Goal: Obtain resource: Download file/media

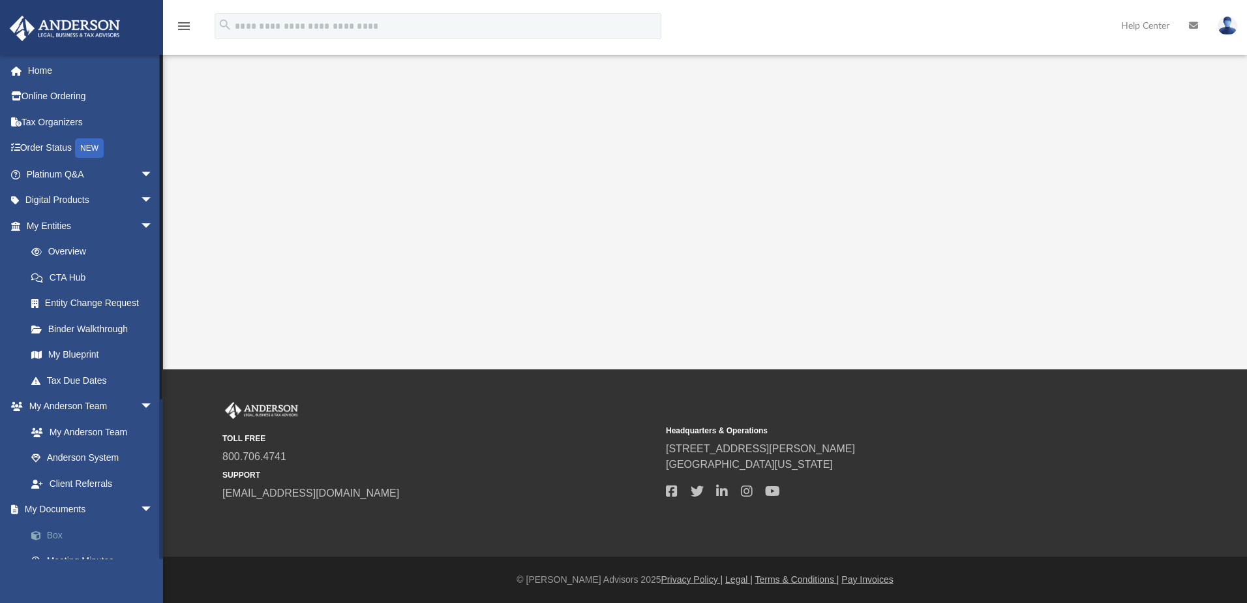
click at [70, 537] on link "Box" at bounding box center [95, 535] width 155 height 26
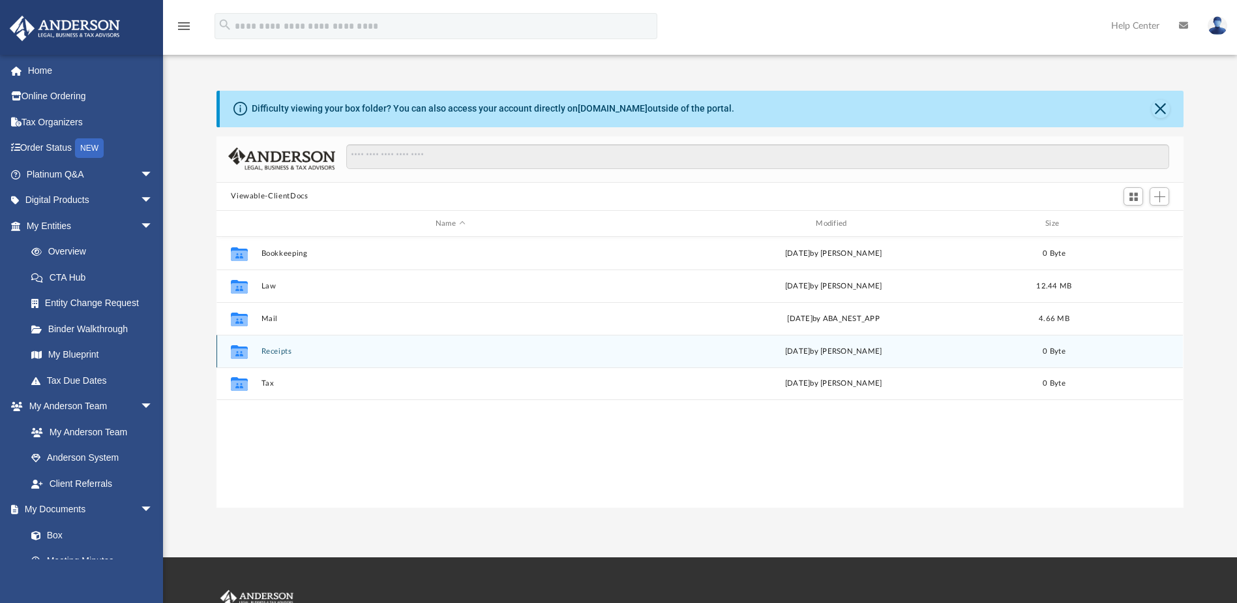
scroll to position [287, 957]
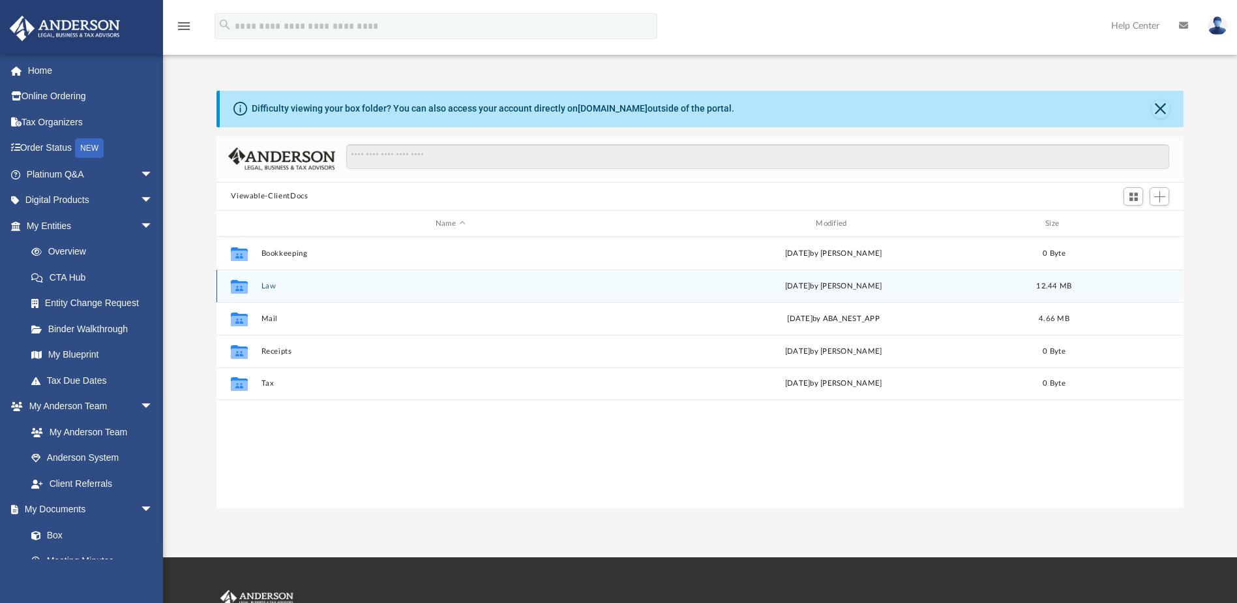
click at [270, 286] on button "Law" at bounding box center [451, 286] width 378 height 8
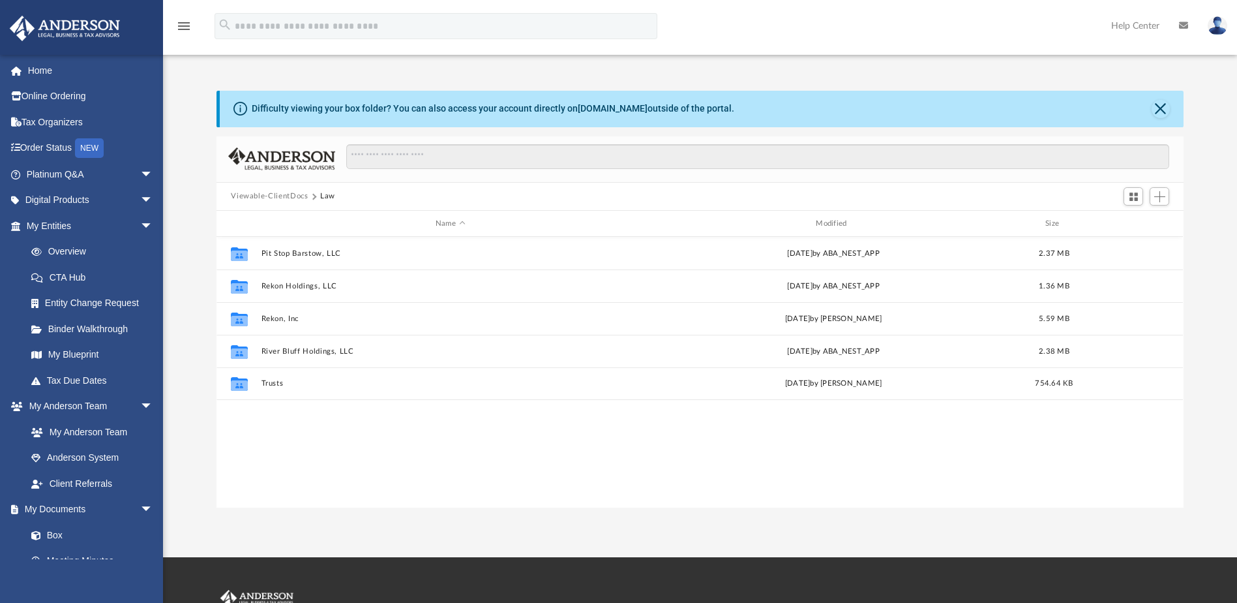
click at [288, 194] on button "Viewable-ClientDocs" at bounding box center [269, 196] width 77 height 12
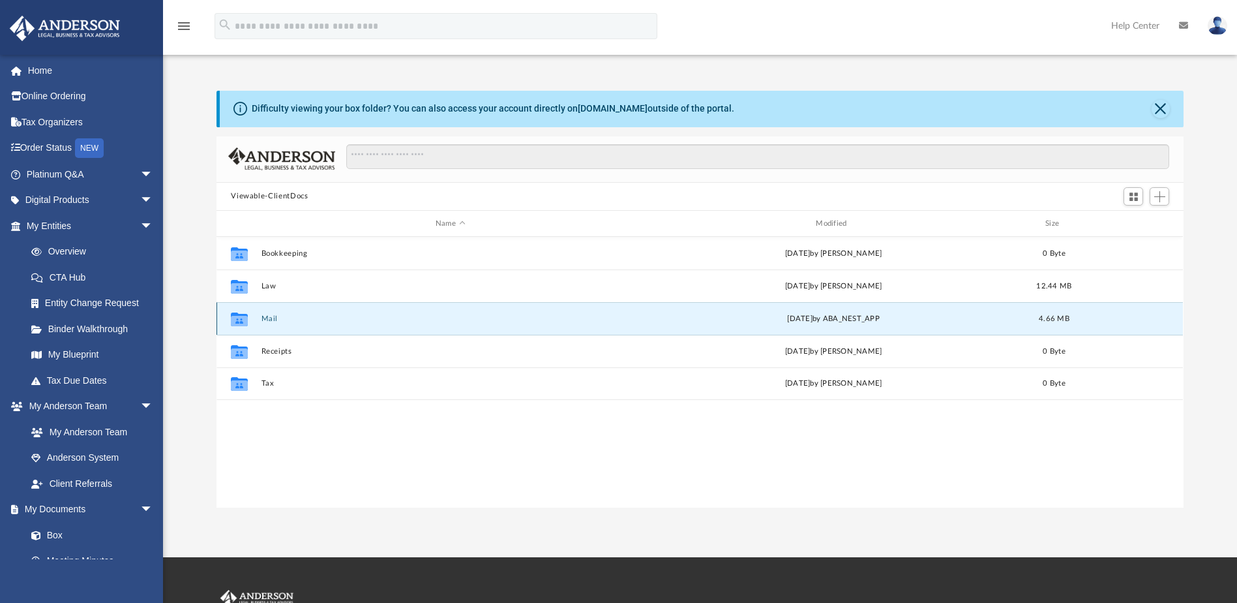
click at [271, 318] on button "Mail" at bounding box center [451, 318] width 378 height 8
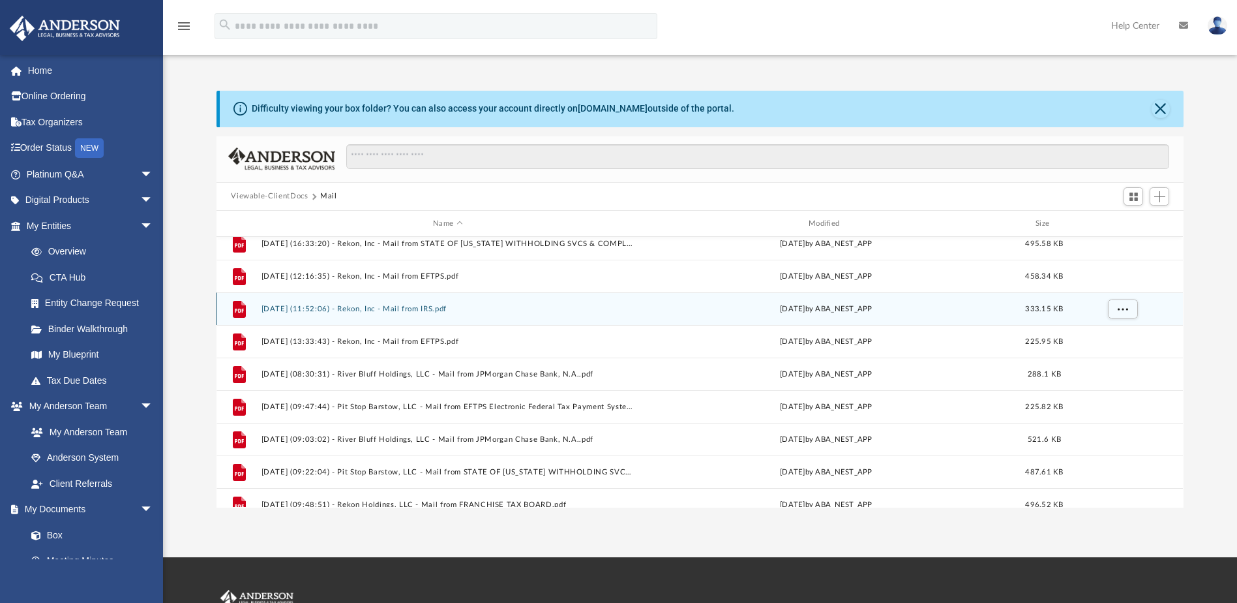
scroll to position [65, 0]
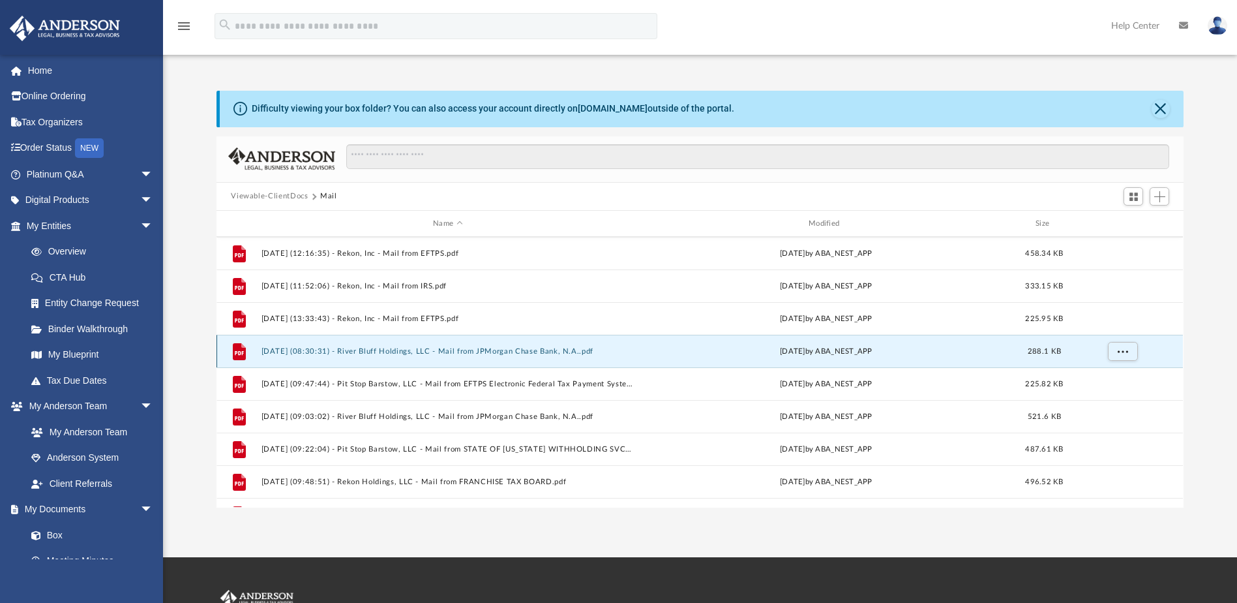
click at [513, 350] on button "[DATE] (08:30:31) - River Bluff Holdings, LLC - Mail from JPMorgan Chase Bank, …" at bounding box center [448, 351] width 373 height 8
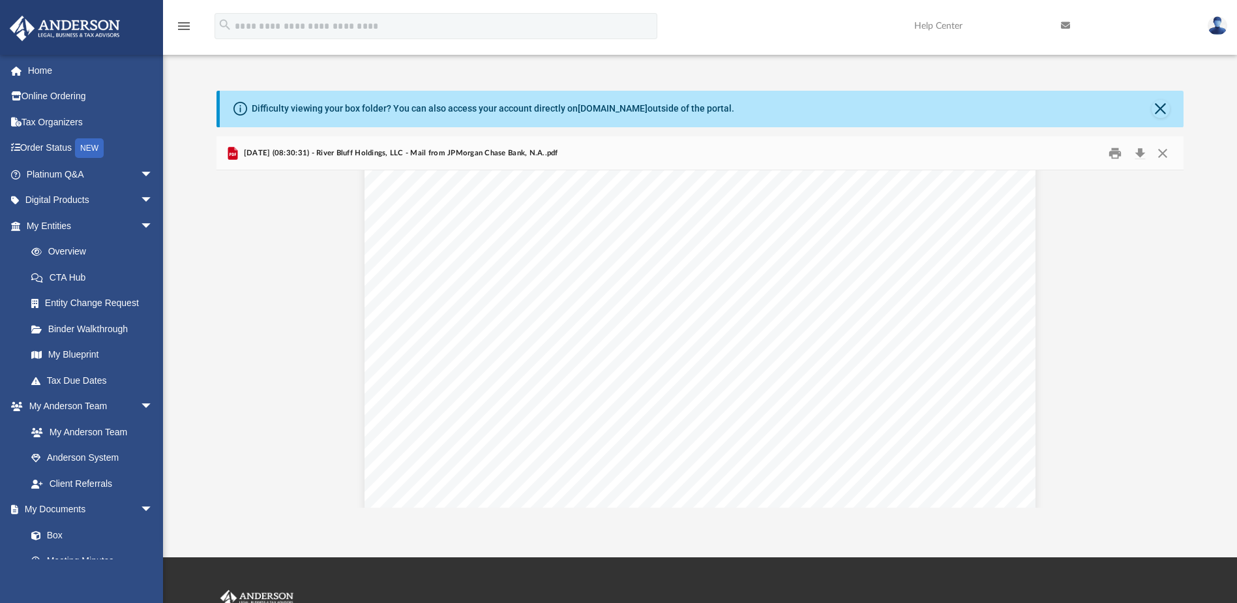
scroll to position [0, 0]
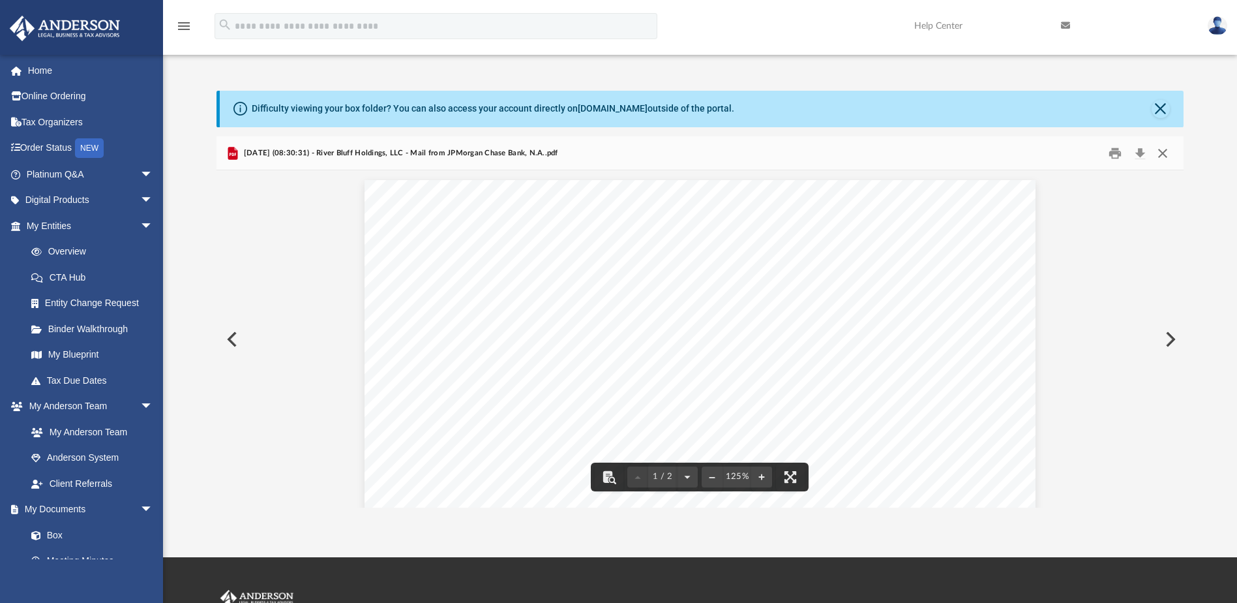
click at [1159, 149] on button "Close" at bounding box center [1162, 153] width 23 height 20
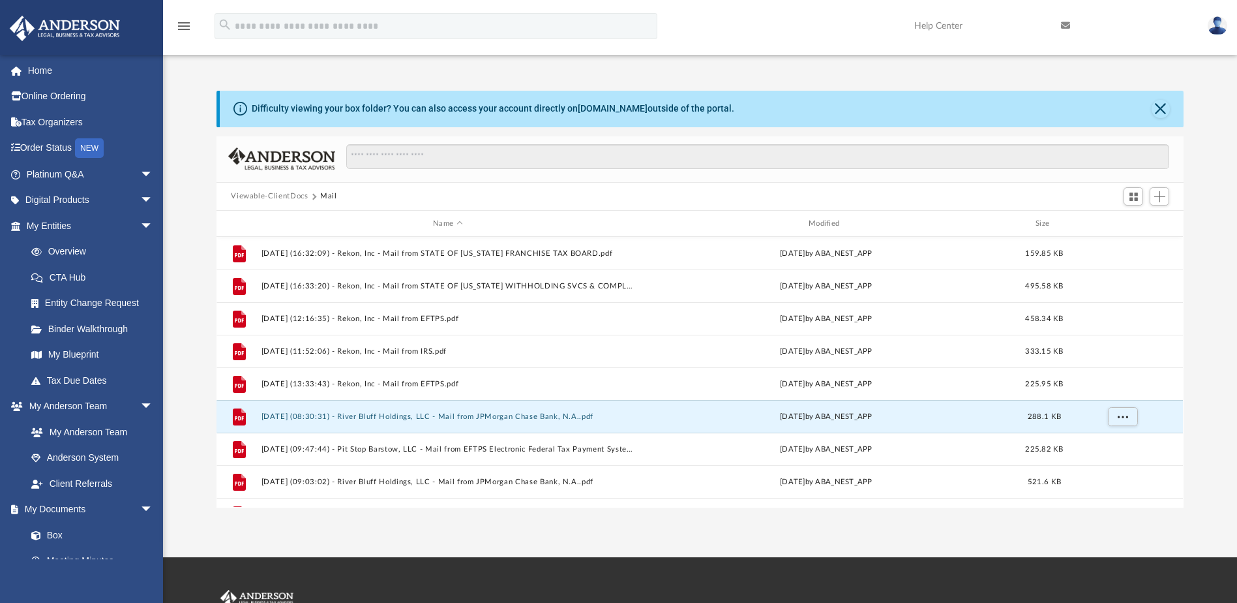
click at [271, 200] on button "Viewable-ClientDocs" at bounding box center [269, 196] width 77 height 12
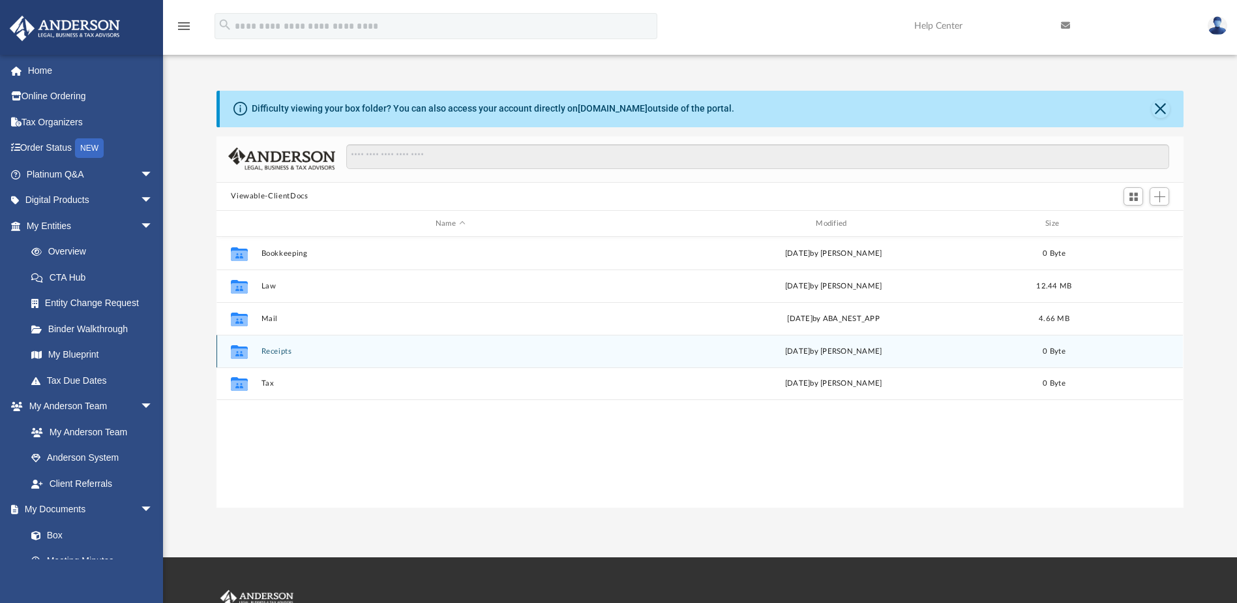
click at [273, 351] on button "Receipts" at bounding box center [451, 351] width 378 height 8
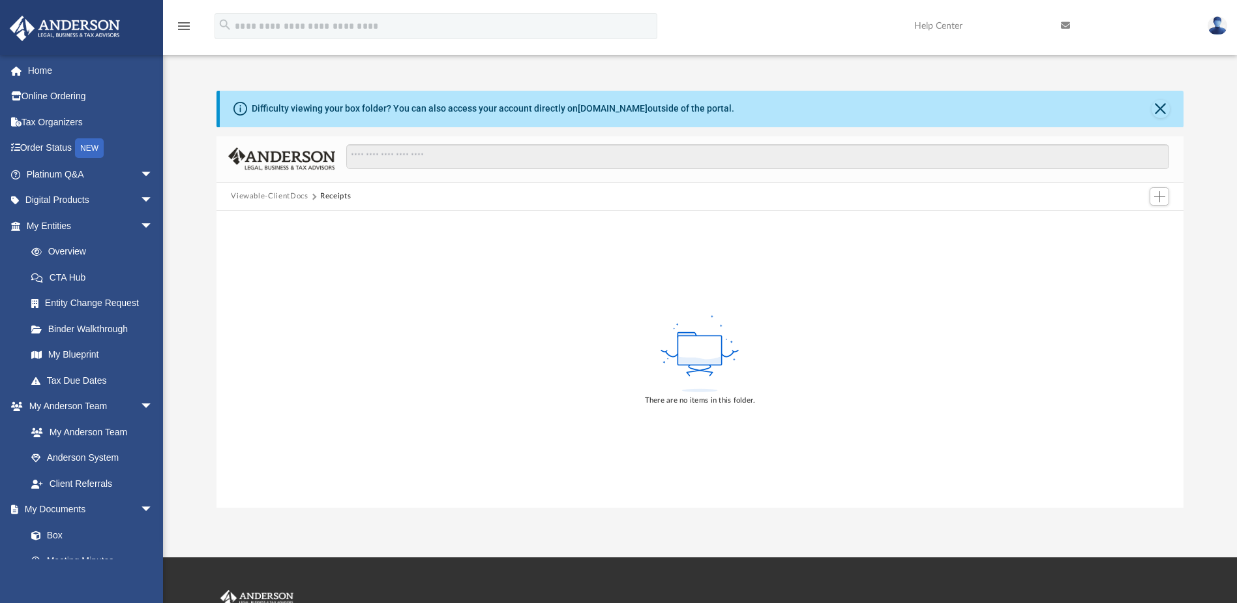
click at [280, 198] on button "Viewable-ClientDocs" at bounding box center [269, 196] width 77 height 12
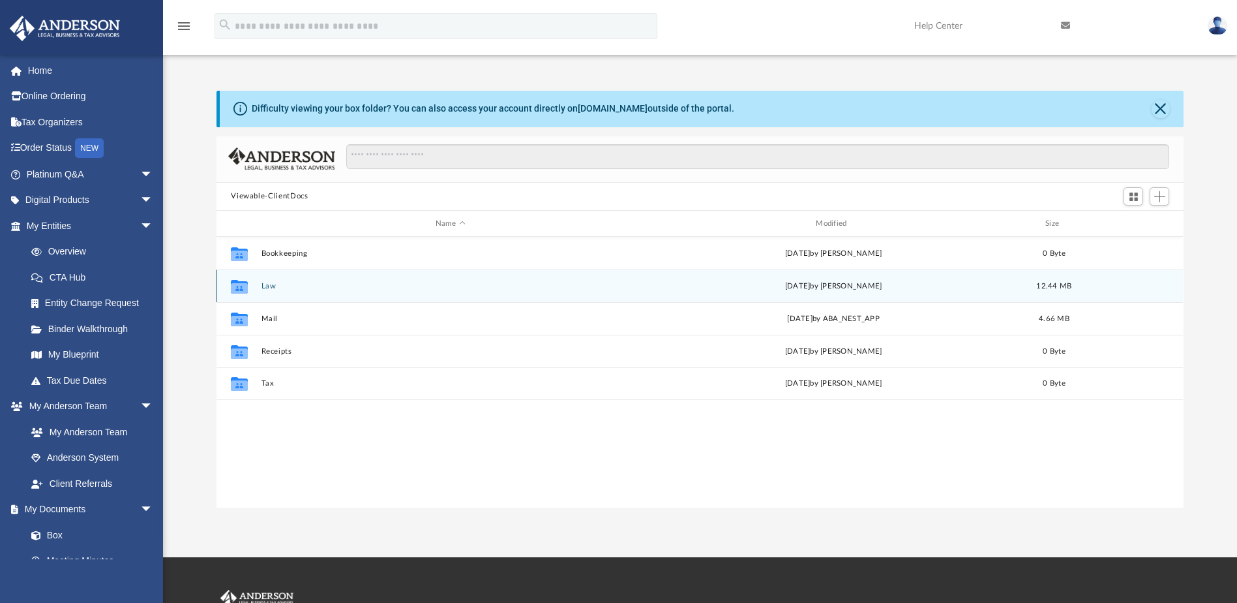
scroll to position [287, 957]
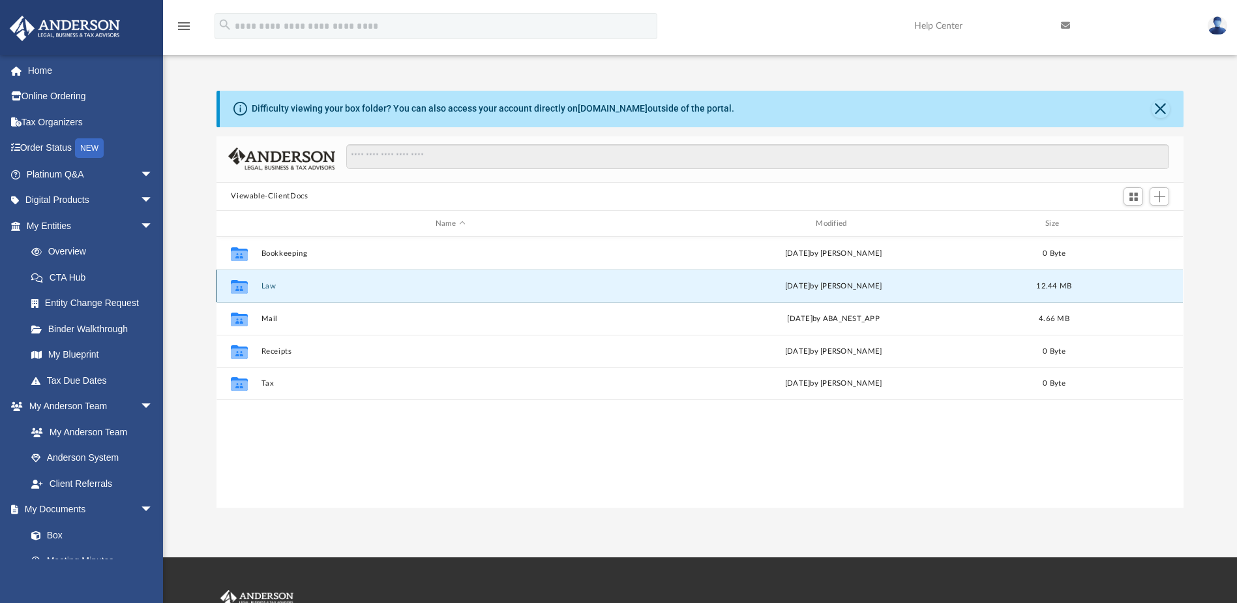
click at [274, 289] on button "Law" at bounding box center [451, 286] width 378 height 8
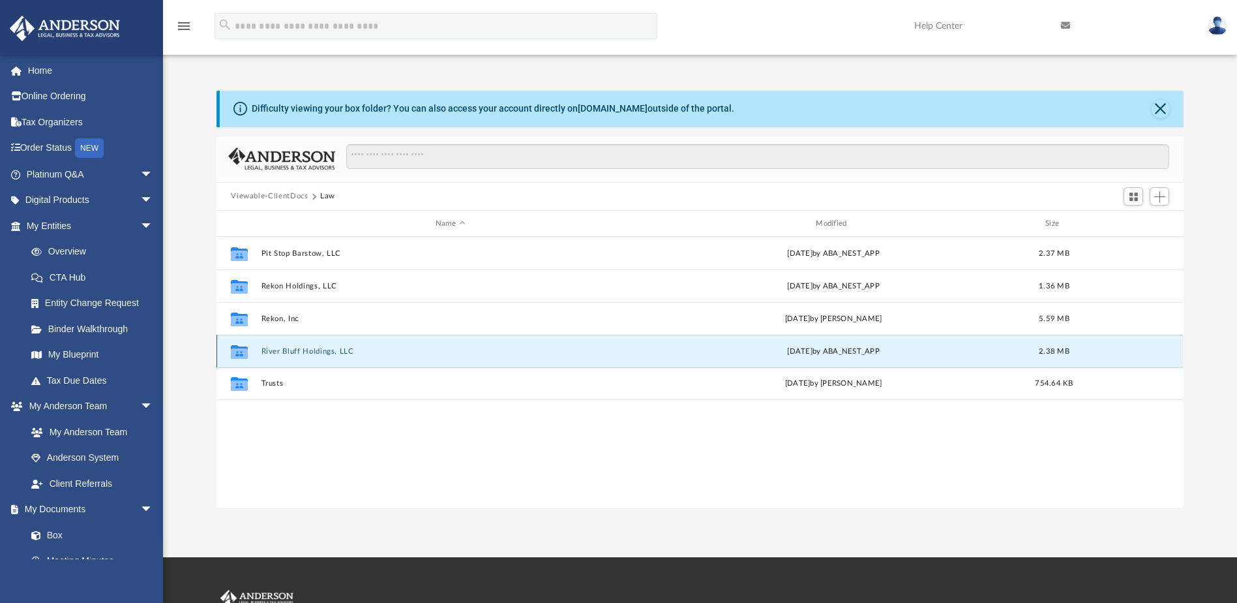
click at [292, 353] on button "River Bluff Holdings, LLC" at bounding box center [451, 351] width 378 height 8
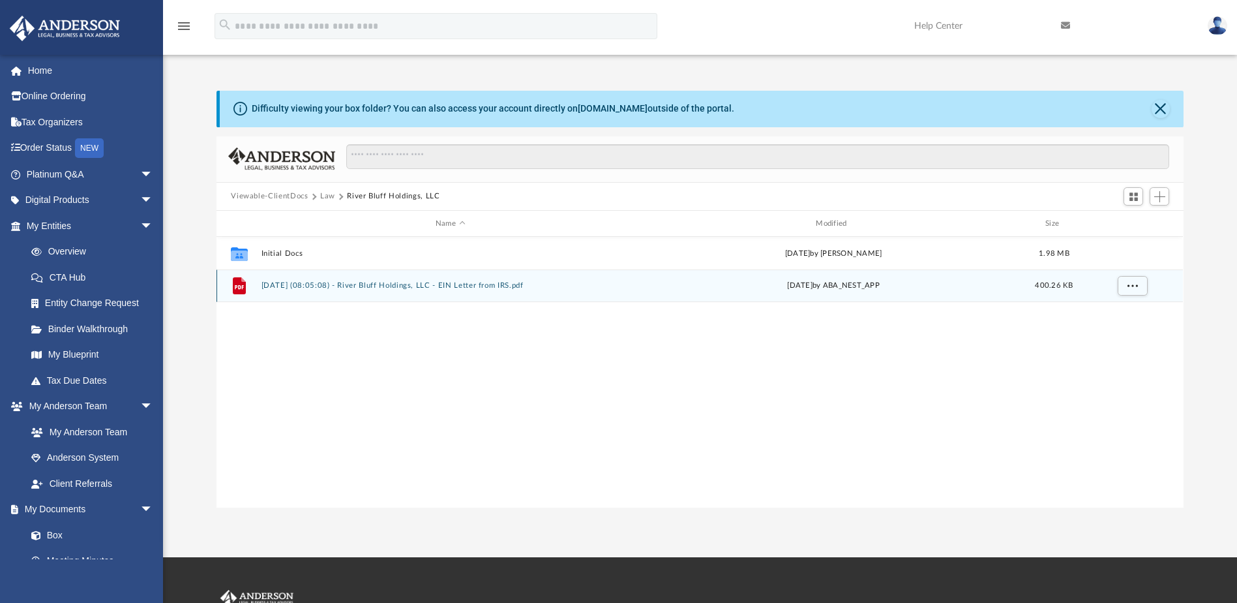
click at [368, 284] on button "[DATE] (08:05:08) - River Bluff Holdings, LLC - EIN Letter from IRS.pdf" at bounding box center [451, 286] width 378 height 8
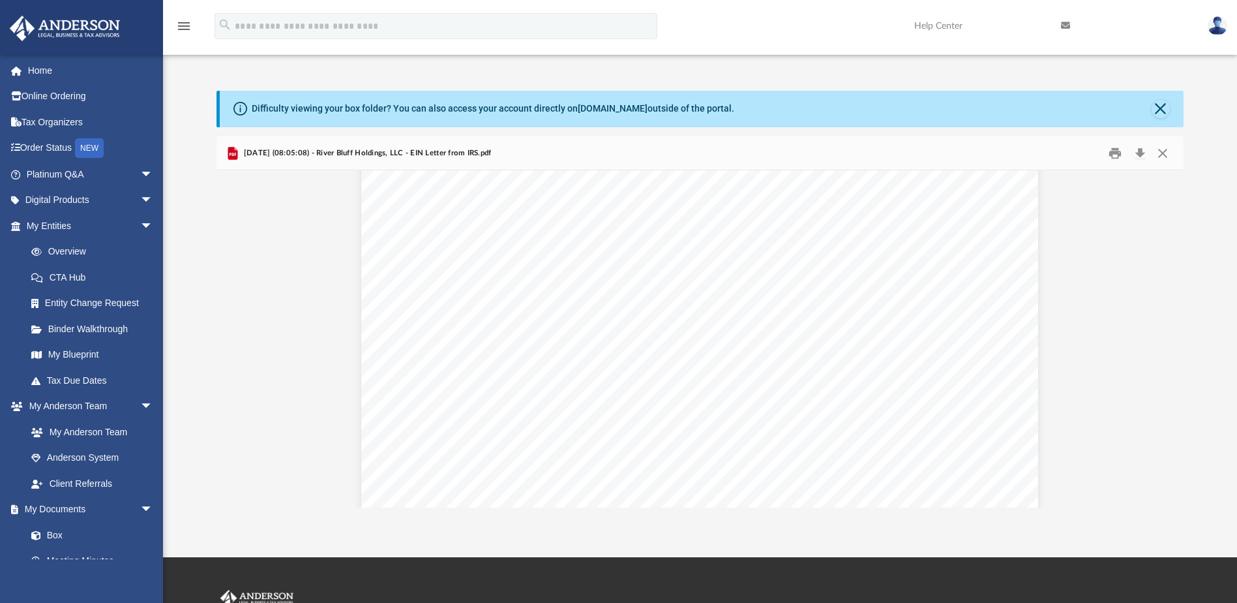
scroll to position [2303, 0]
click at [1144, 155] on button "Download" at bounding box center [1139, 153] width 23 height 20
click at [1191, 158] on div "Difficulty viewing your box folder? You can also access your account directly o…" at bounding box center [700, 299] width 1074 height 417
click at [1163, 154] on button "Close" at bounding box center [1162, 153] width 23 height 20
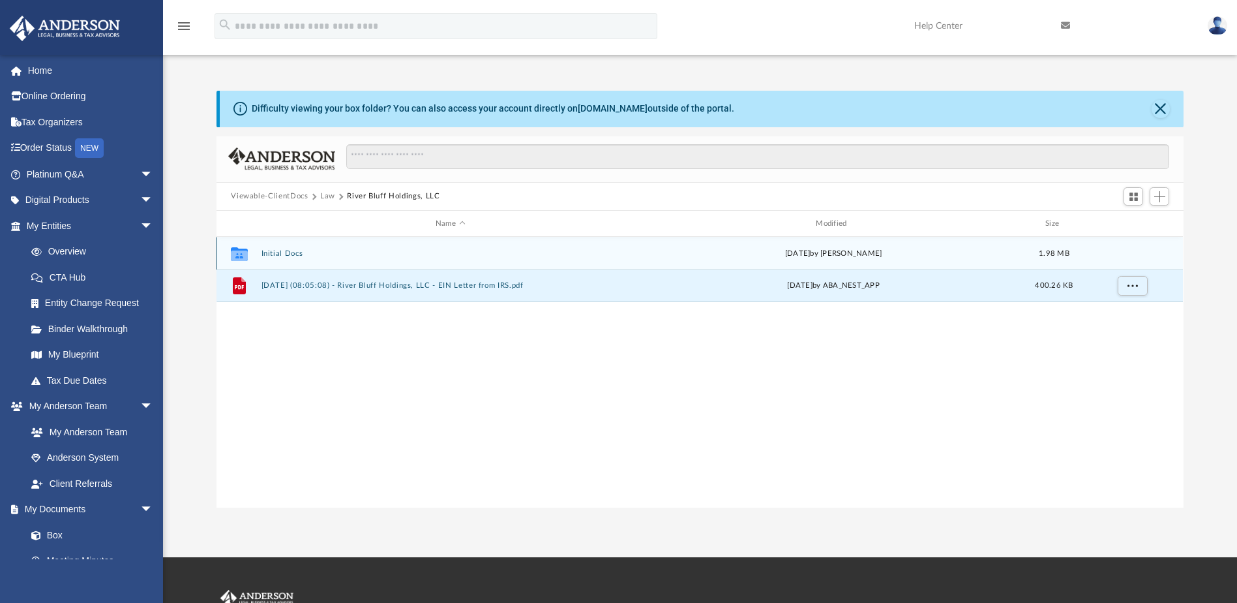
click at [290, 252] on button "Initial Docs" at bounding box center [451, 253] width 378 height 8
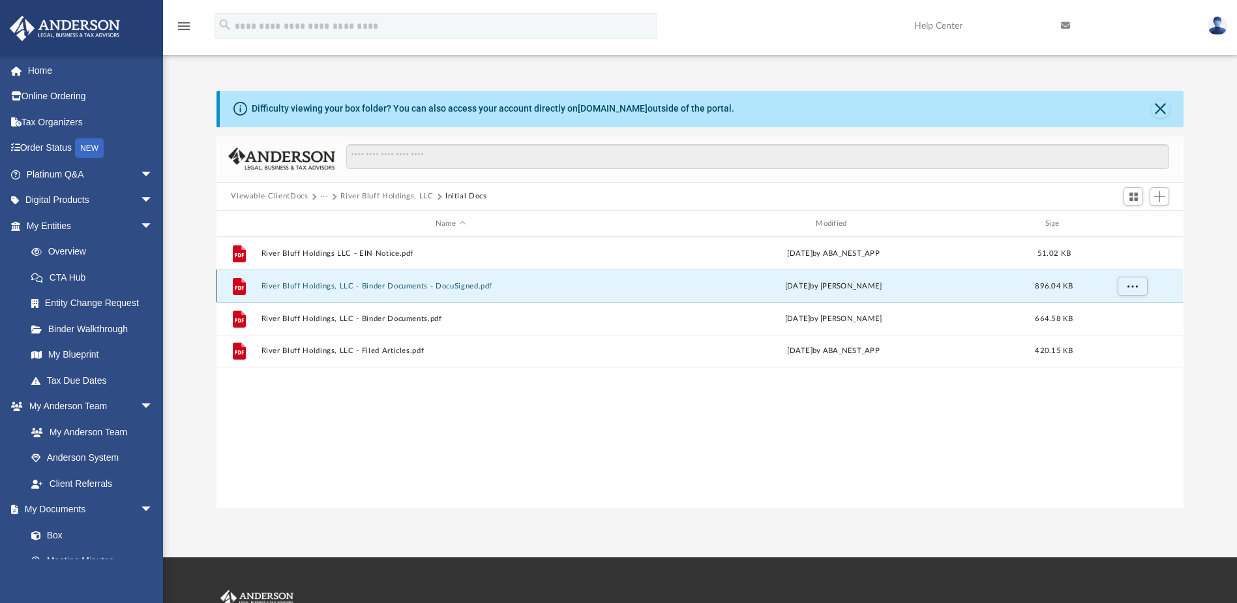
click at [420, 287] on button "River Bluff Holdings, LLC - Binder Documents - DocuSigned.pdf" at bounding box center [451, 286] width 378 height 8
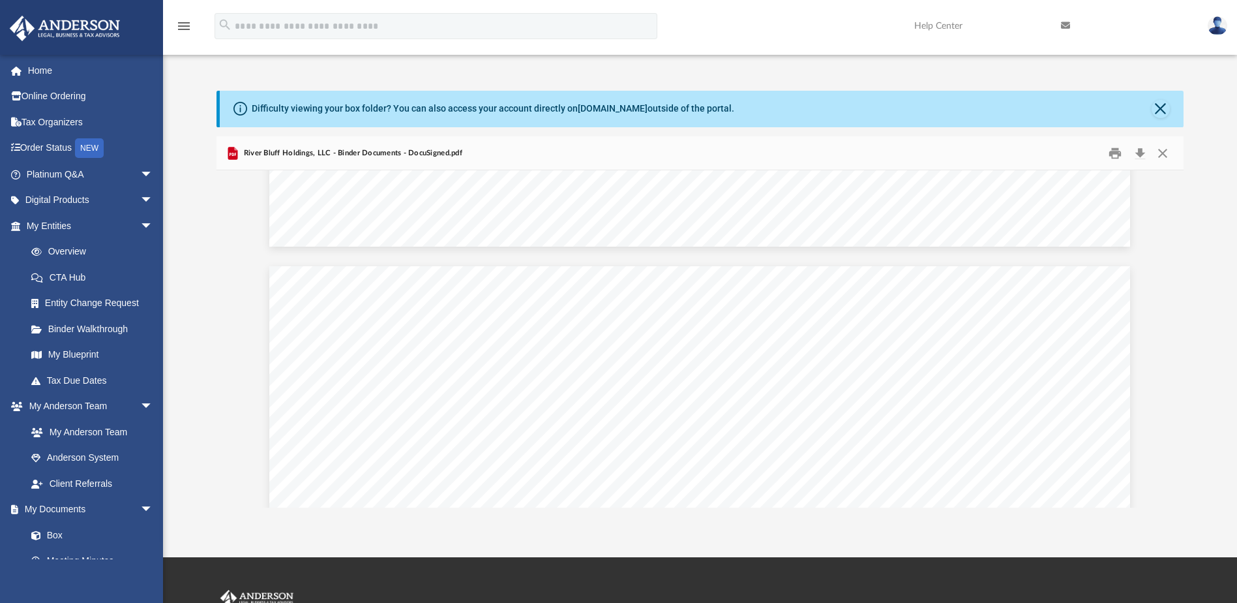
scroll to position [55127, 0]
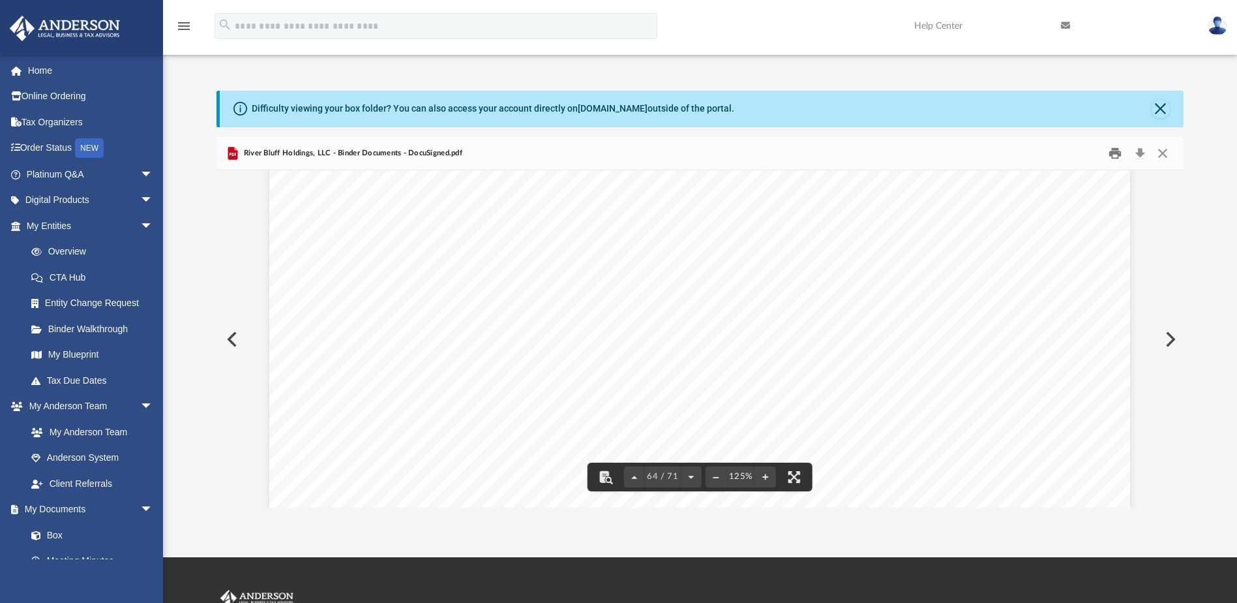
click at [1118, 156] on button "Print" at bounding box center [1115, 153] width 26 height 20
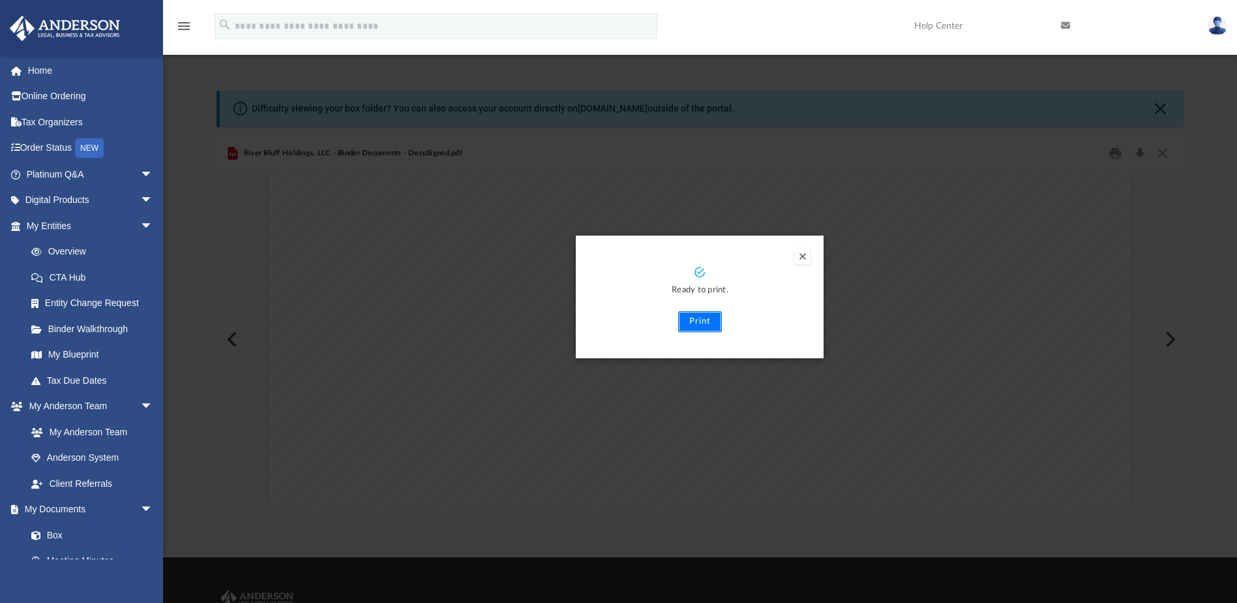
click at [708, 318] on button "Print" at bounding box center [700, 321] width 44 height 21
